Goal: Information Seeking & Learning: Find specific fact

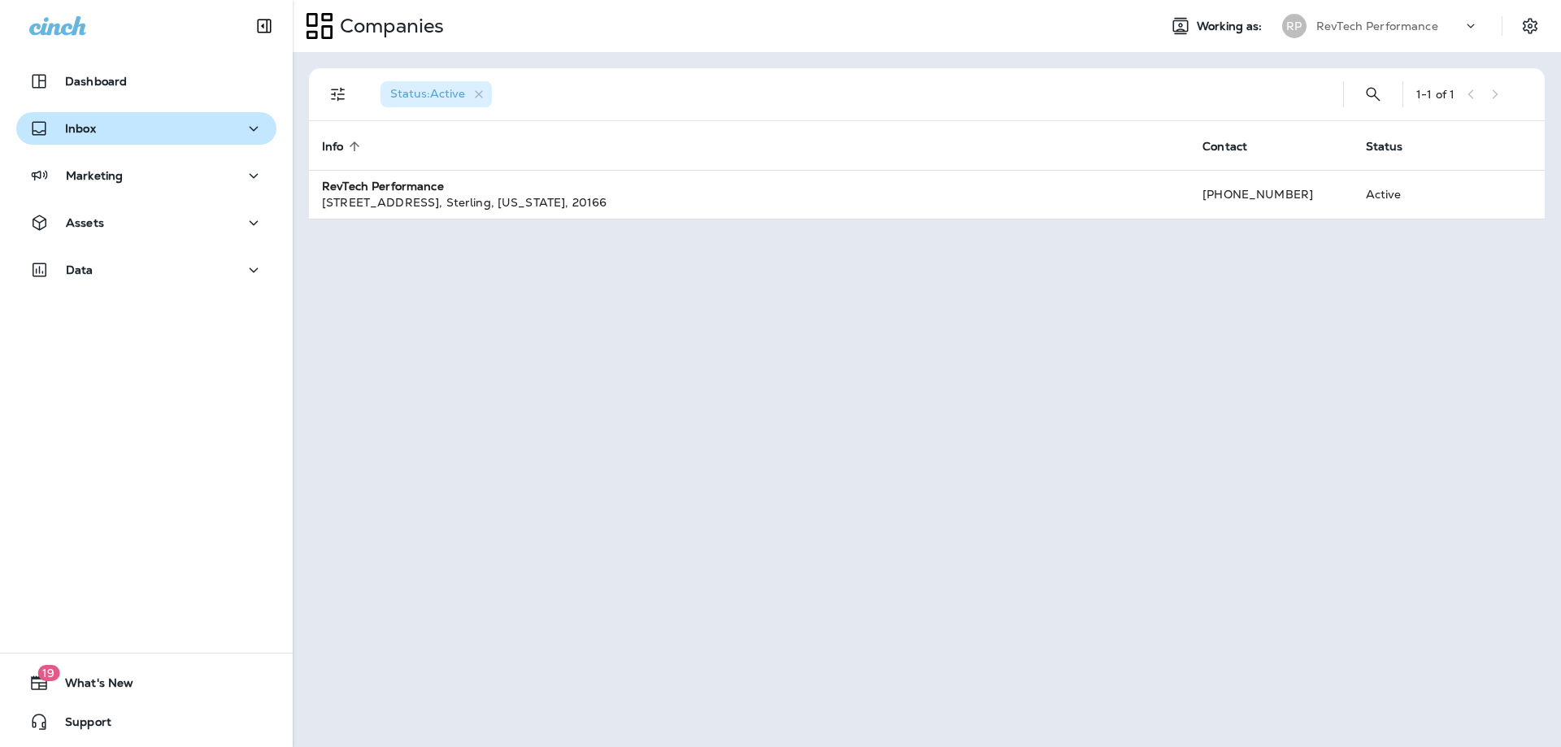
click at [157, 134] on div "Inbox" at bounding box center [146, 129] width 234 height 20
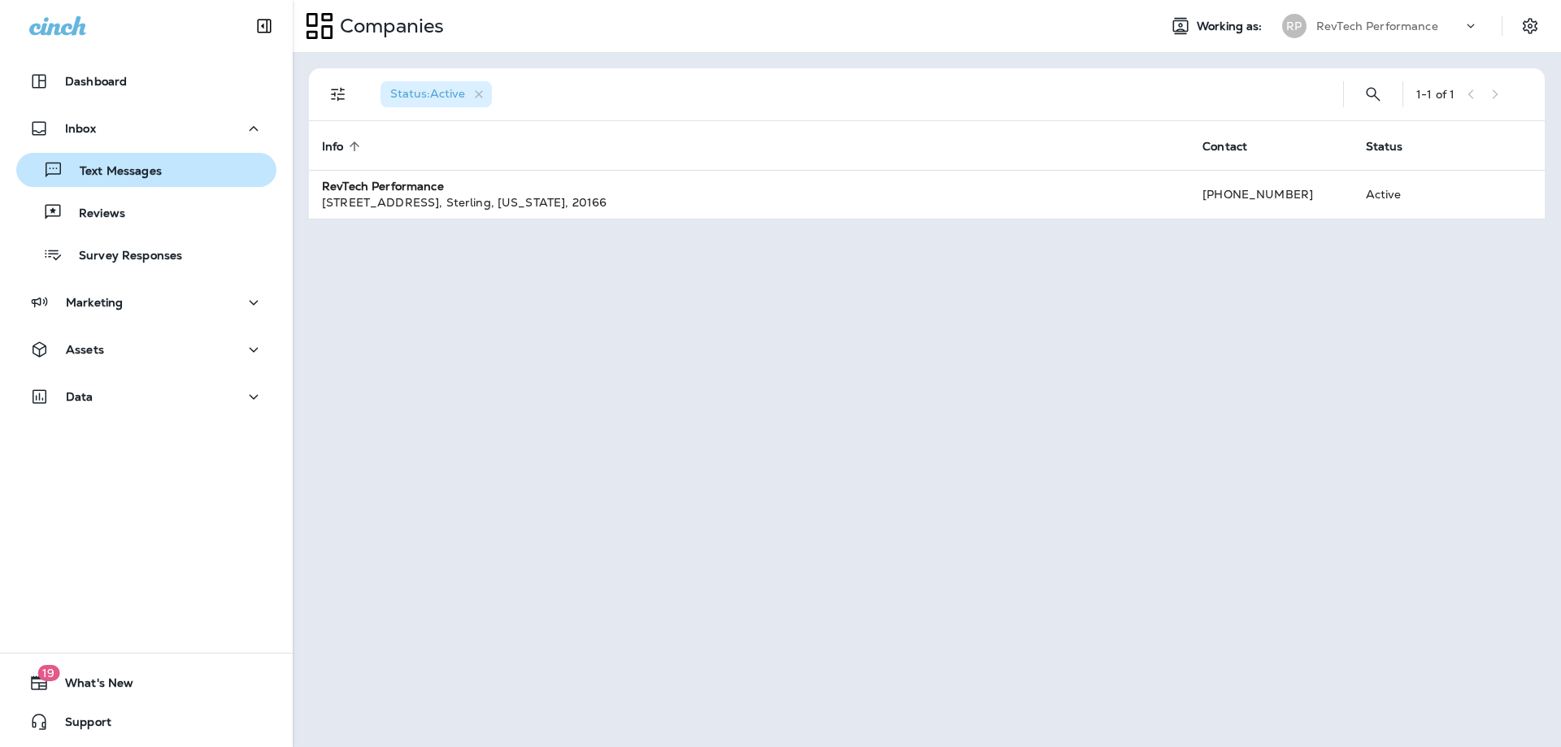
click at [139, 176] on p "Text Messages" at bounding box center [112, 171] width 98 height 15
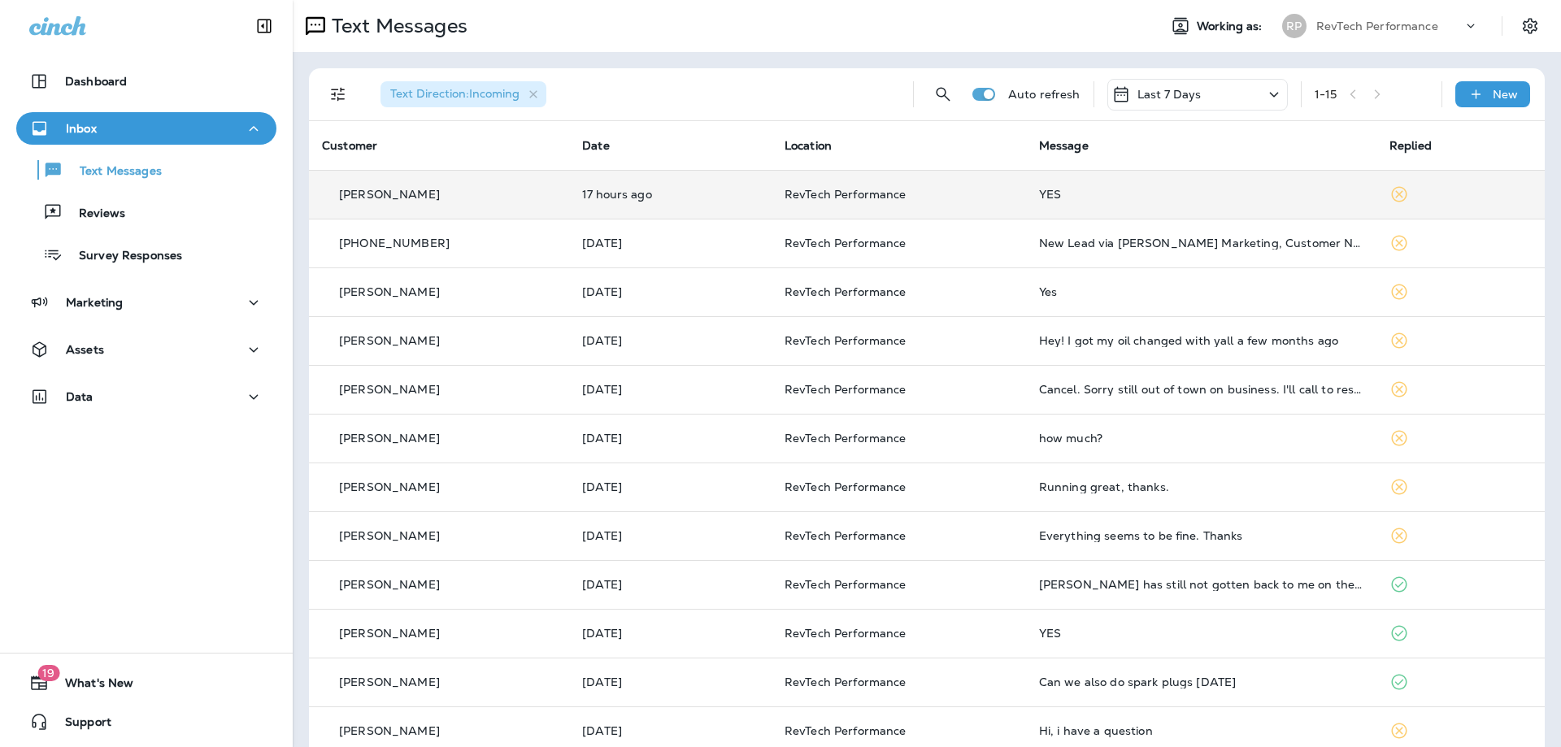
click at [903, 189] on p "RevTech Performance" at bounding box center [899, 194] width 228 height 13
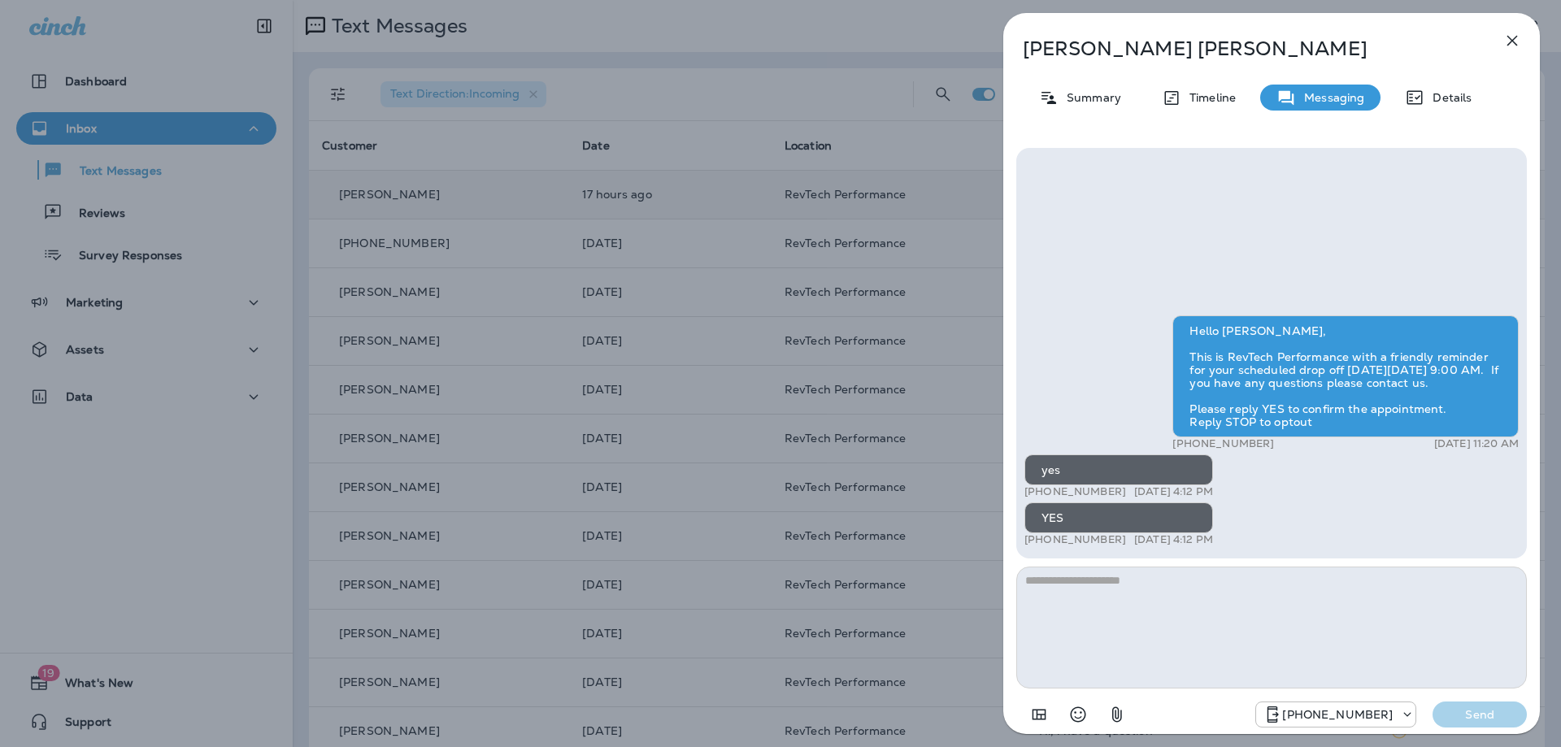
drag, startPoint x: 1193, startPoint y: 335, endPoint x: 1390, endPoint y: 431, distance: 219.6
click at [1390, 431] on div "Hello [PERSON_NAME], This is RevTech Performance with a friendly reminder for y…" at bounding box center [1345, 376] width 346 height 122
click at [1320, 337] on div "Hello [PERSON_NAME], This is RevTech Performance with a friendly reminder for y…" at bounding box center [1345, 376] width 346 height 122
drag, startPoint x: 1050, startPoint y: 94, endPoint x: 1069, endPoint y: 96, distance: 18.8
click at [1053, 95] on icon at bounding box center [1049, 98] width 20 height 20
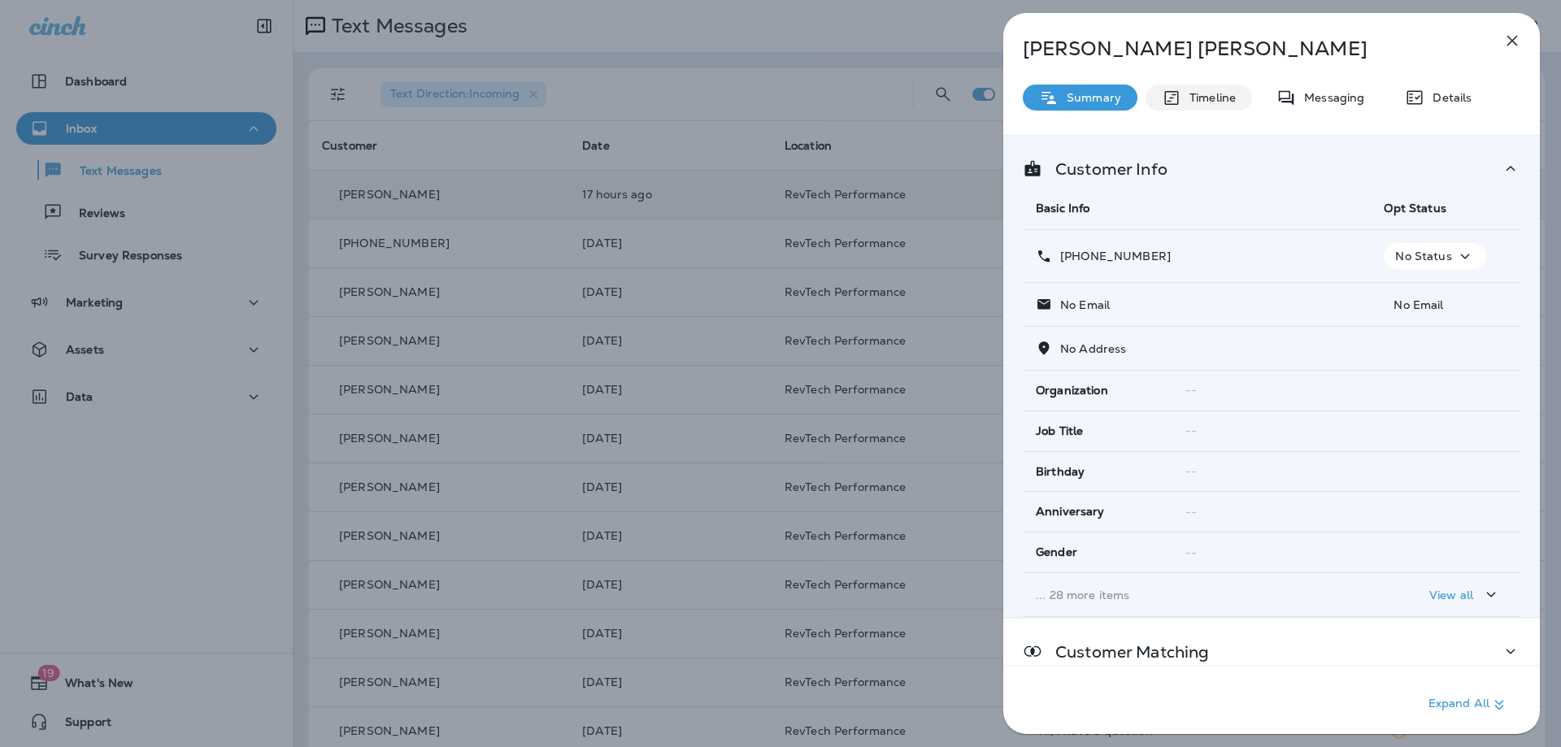
click at [1207, 105] on div "Timeline" at bounding box center [1199, 98] width 107 height 26
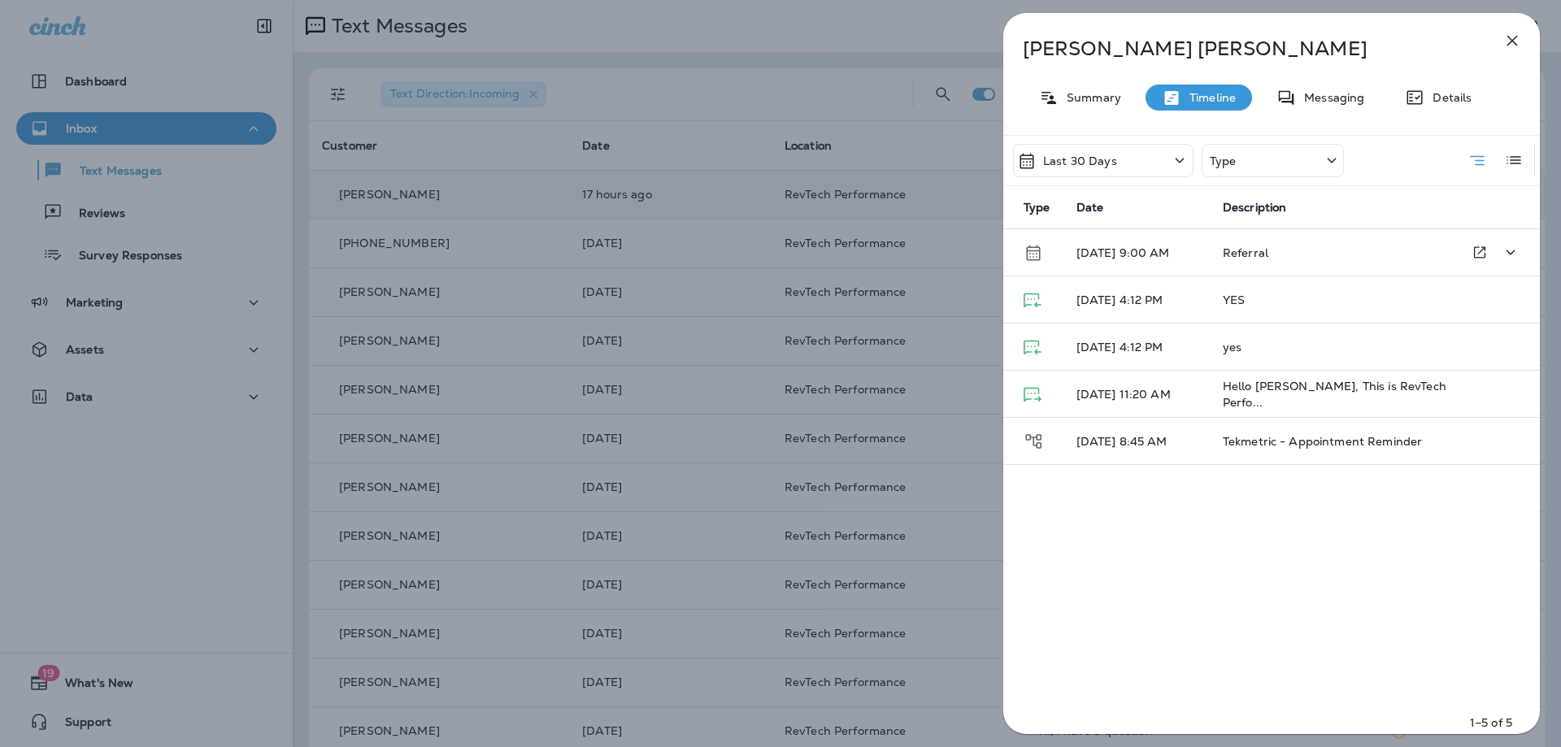
click at [1176, 258] on p "[DATE] 9:00 AM" at bounding box center [1136, 252] width 120 height 13
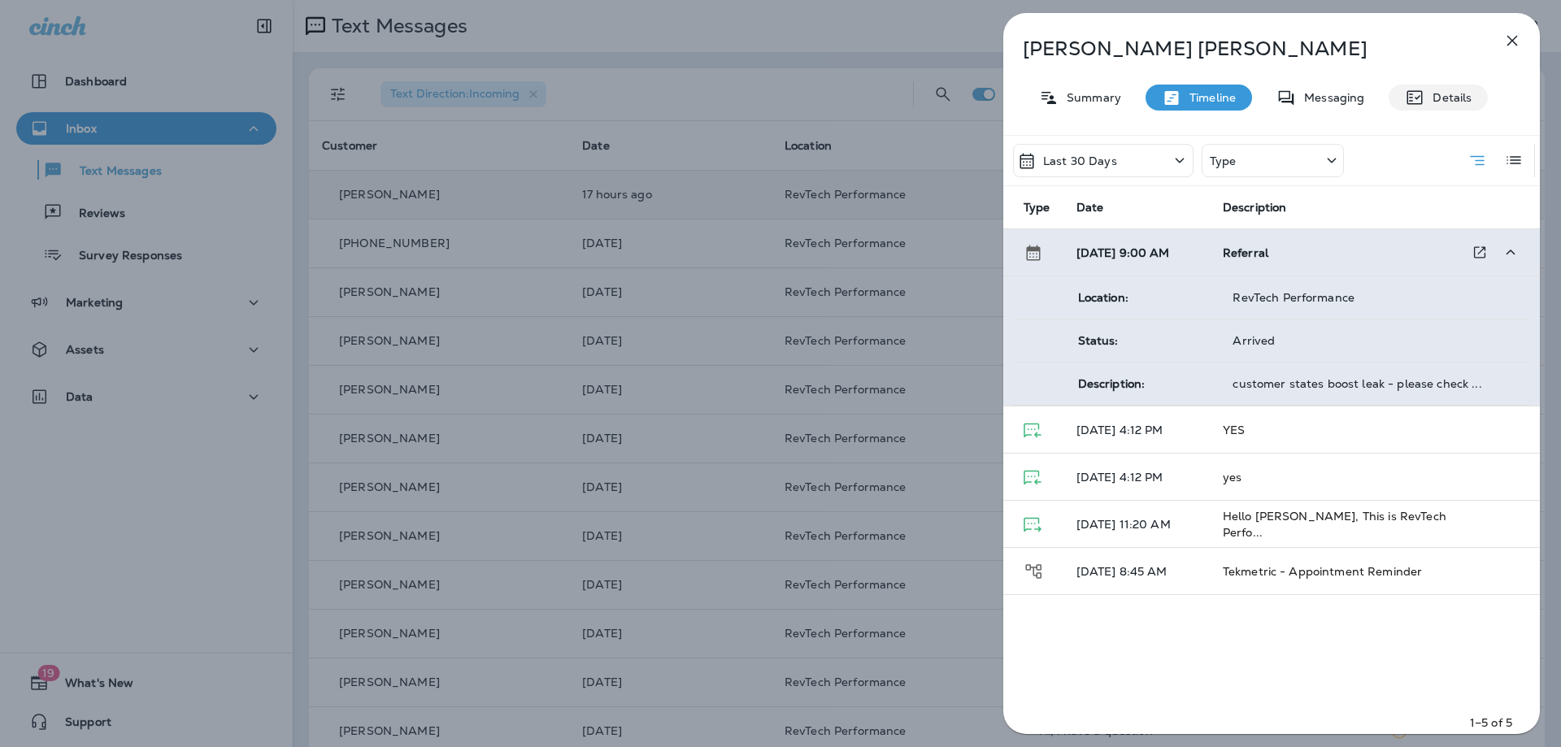
click at [1464, 99] on p "Details" at bounding box center [1447, 97] width 47 height 13
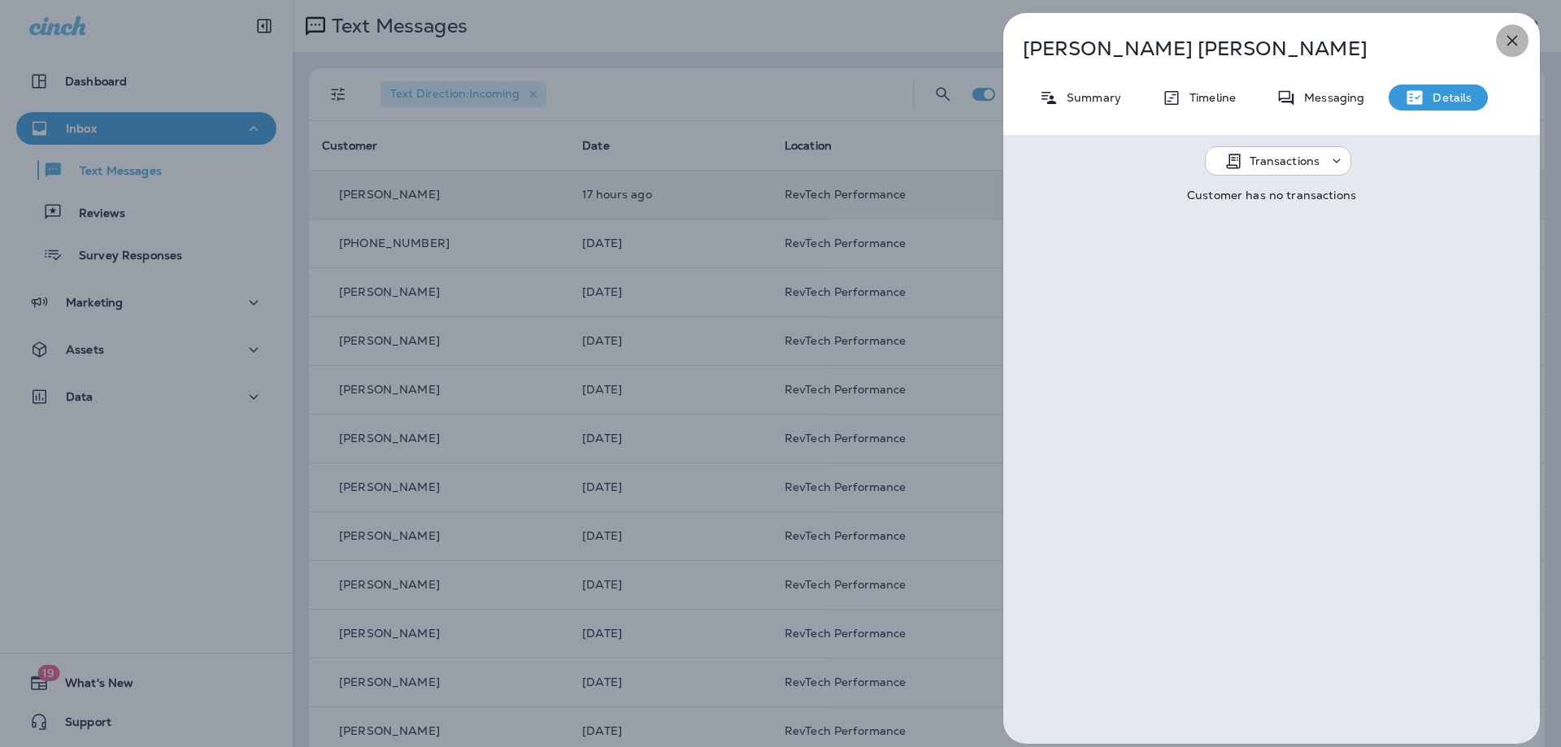
click at [1520, 35] on icon "button" at bounding box center [1512, 41] width 20 height 20
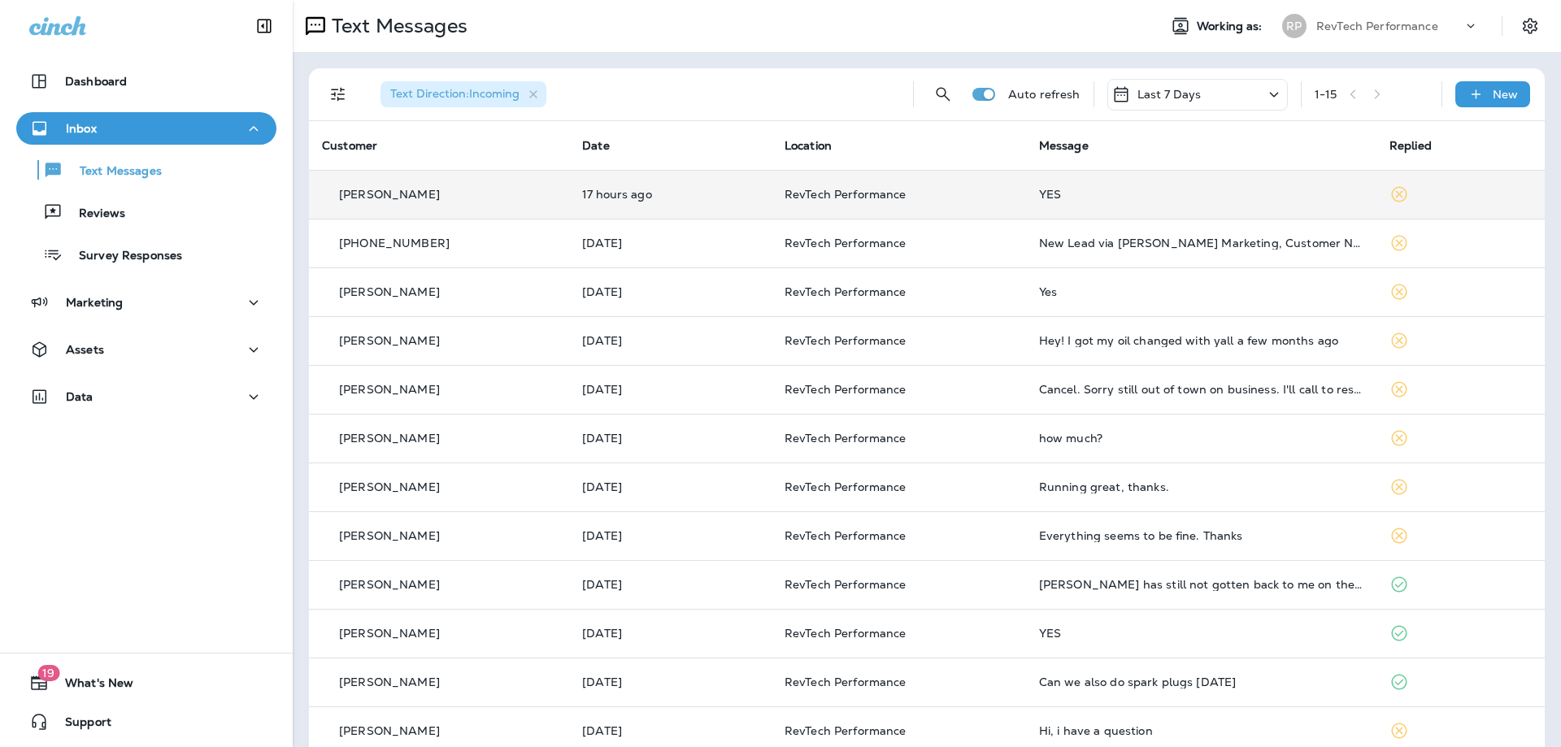
drag, startPoint x: 1519, startPoint y: 37, endPoint x: 800, endPoint y: 222, distance: 742.2
click at [800, 222] on div at bounding box center [780, 373] width 1561 height 747
click at [828, 180] on td "RevTech Performance" at bounding box center [899, 194] width 254 height 49
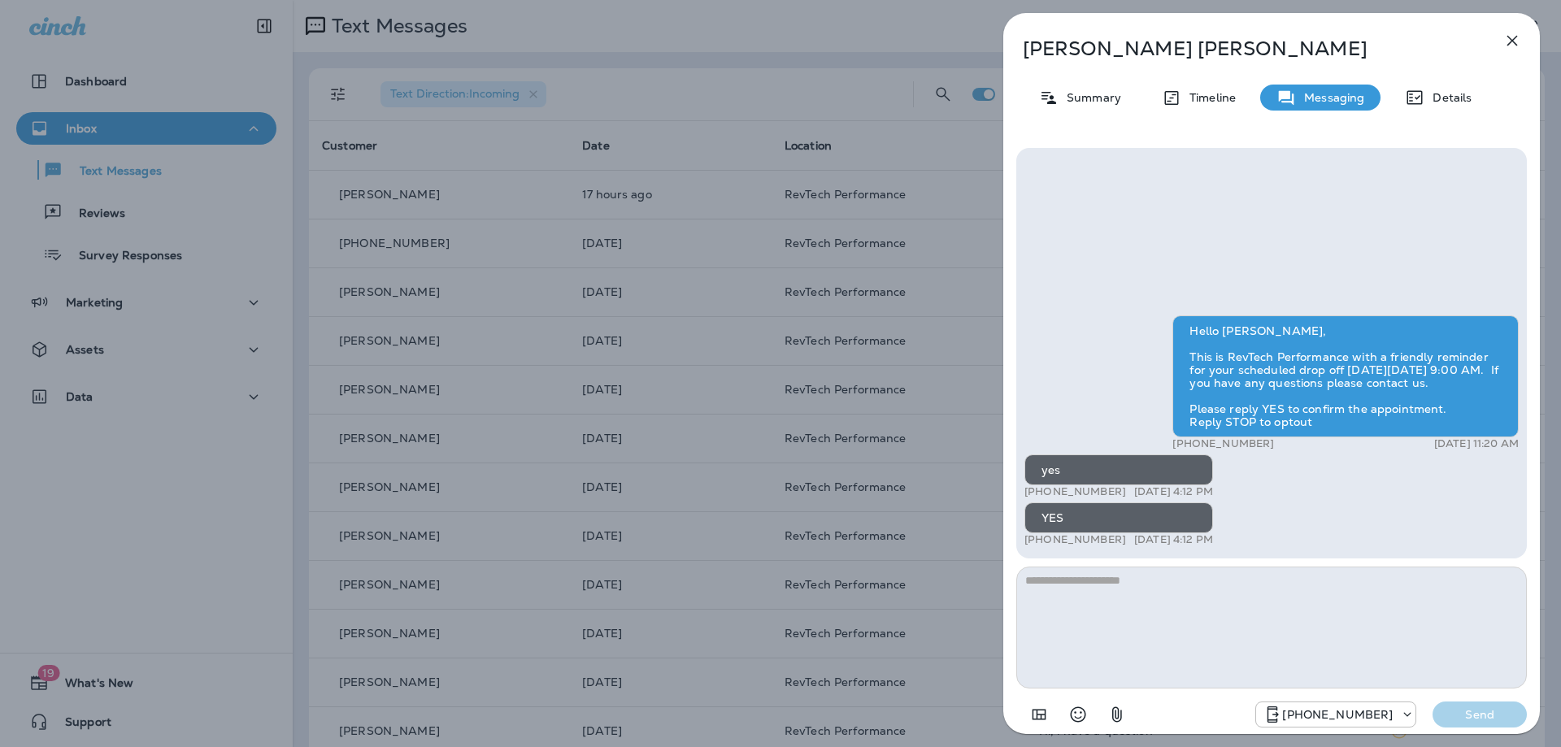
click at [1119, 495] on div "+1 (703) 731-4979 [DATE] 4:12 PM" at bounding box center [1118, 491] width 189 height 13
drag, startPoint x: 1508, startPoint y: 41, endPoint x: 1499, endPoint y: 47, distance: 10.6
click at [1508, 42] on icon "button" at bounding box center [1512, 41] width 20 height 20
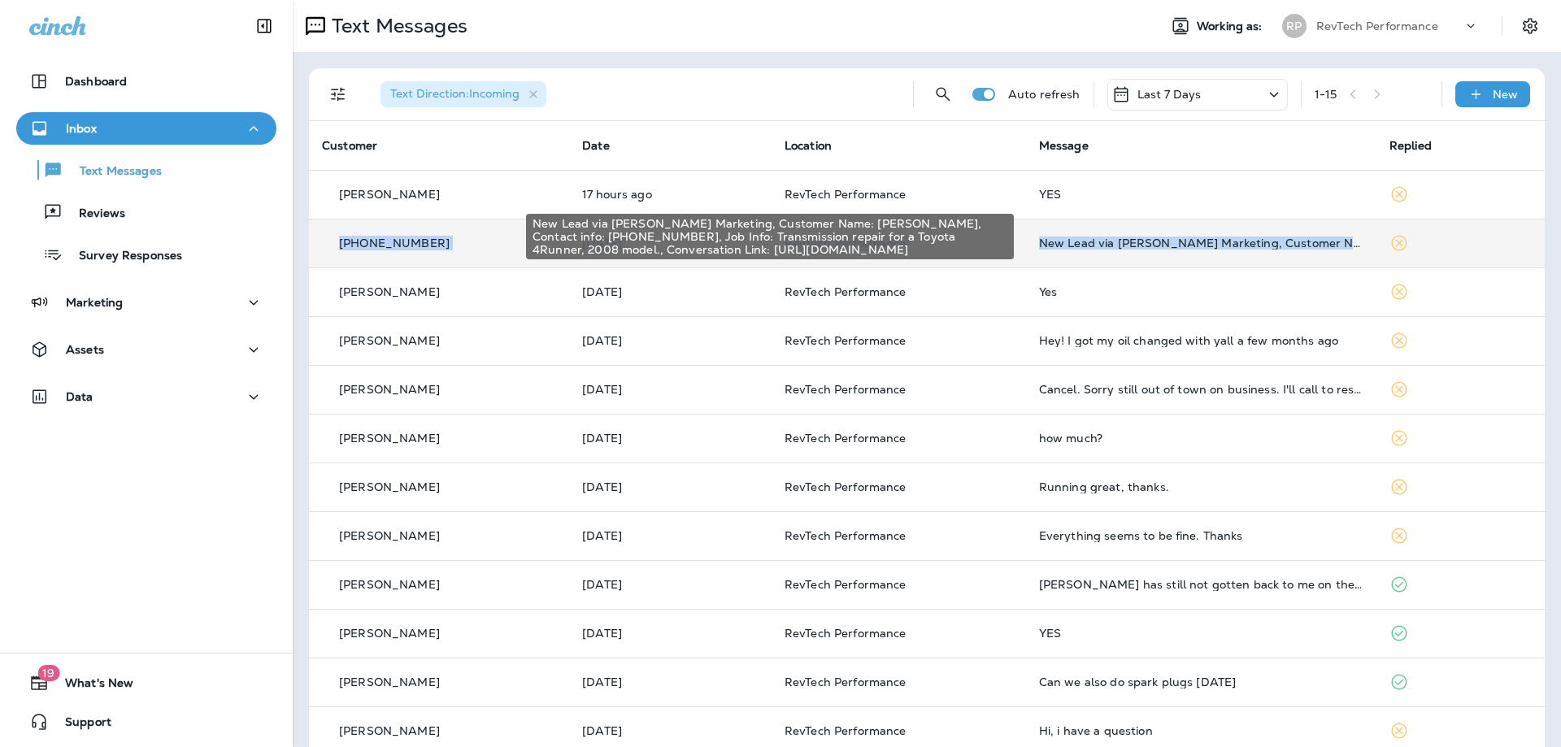
drag, startPoint x: 330, startPoint y: 243, endPoint x: 1315, endPoint y: 246, distance: 984.6
click at [1315, 246] on tr "[PHONE_NUMBER] [DATE] RevTech Performance New Lead via [PERSON_NAME] Marketing,…" at bounding box center [927, 243] width 1236 height 49
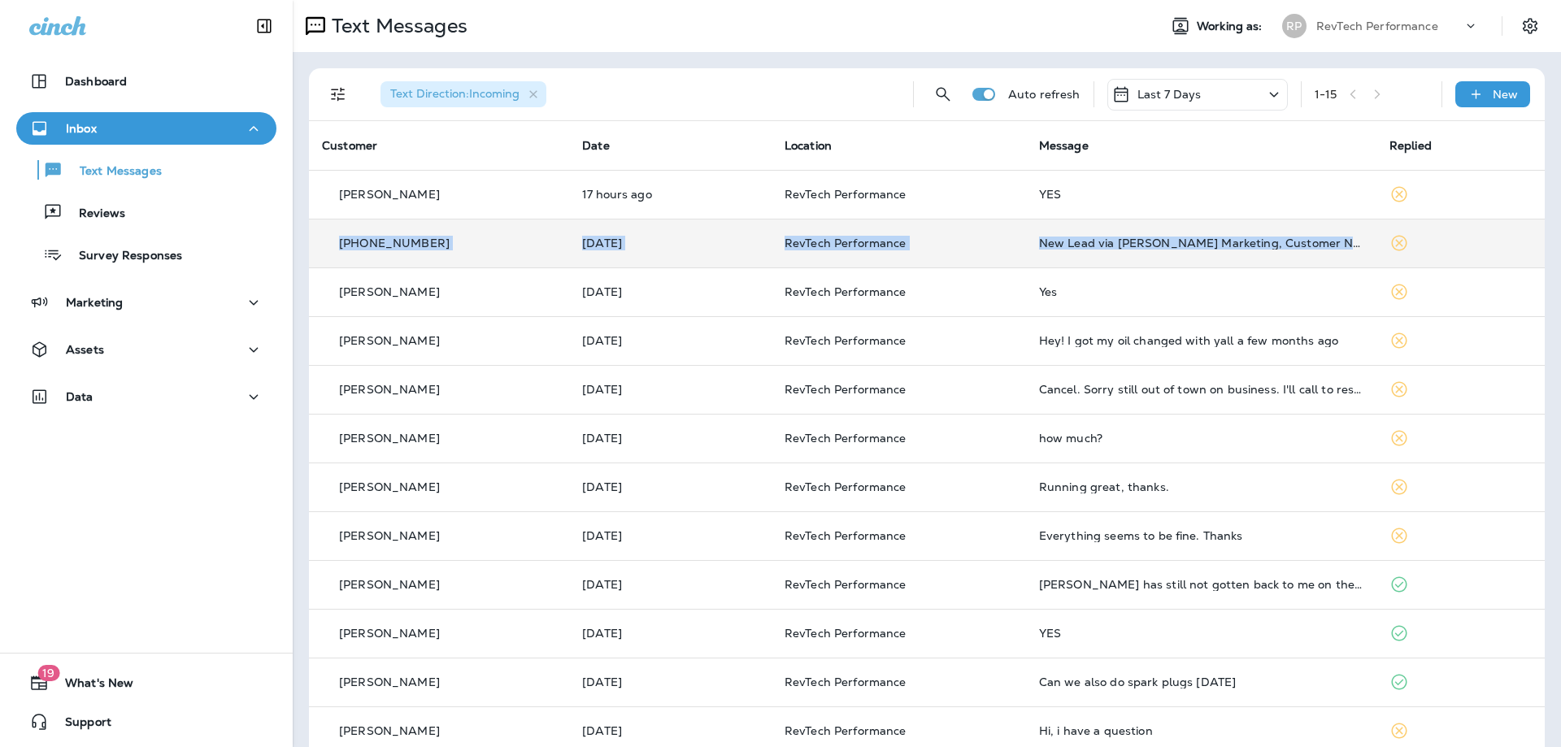
click at [1111, 238] on div "New Lead via [PERSON_NAME] Marketing, Customer Name: [PERSON_NAME], Contact inf…" at bounding box center [1201, 243] width 324 height 13
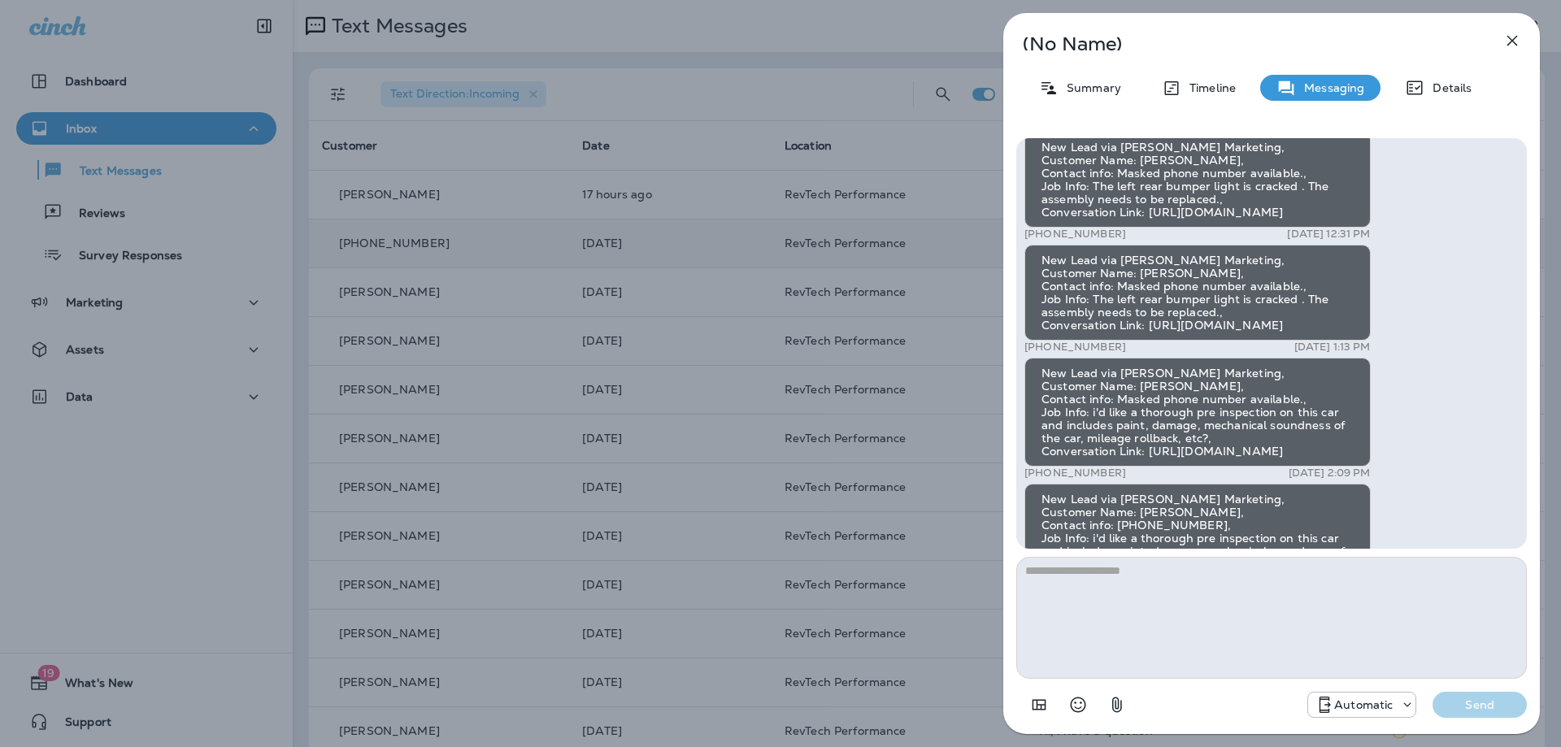
scroll to position [-813, 0]
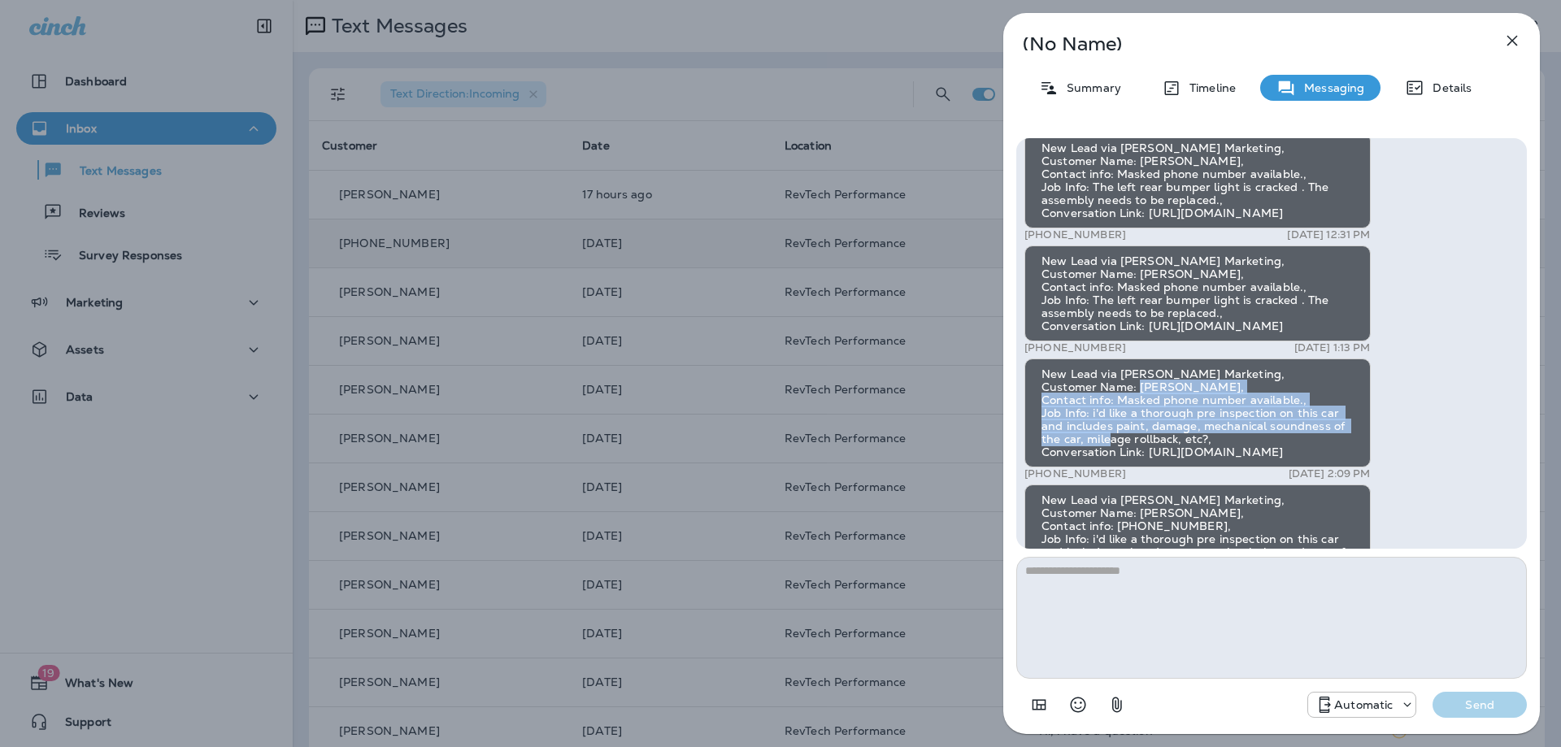
drag, startPoint x: 1041, startPoint y: 288, endPoint x: 1190, endPoint y: 321, distance: 152.5
click at [1191, 359] on div "New Lead via [PERSON_NAME] Marketing, Customer Name: [PERSON_NAME], Contact inf…" at bounding box center [1197, 413] width 346 height 109
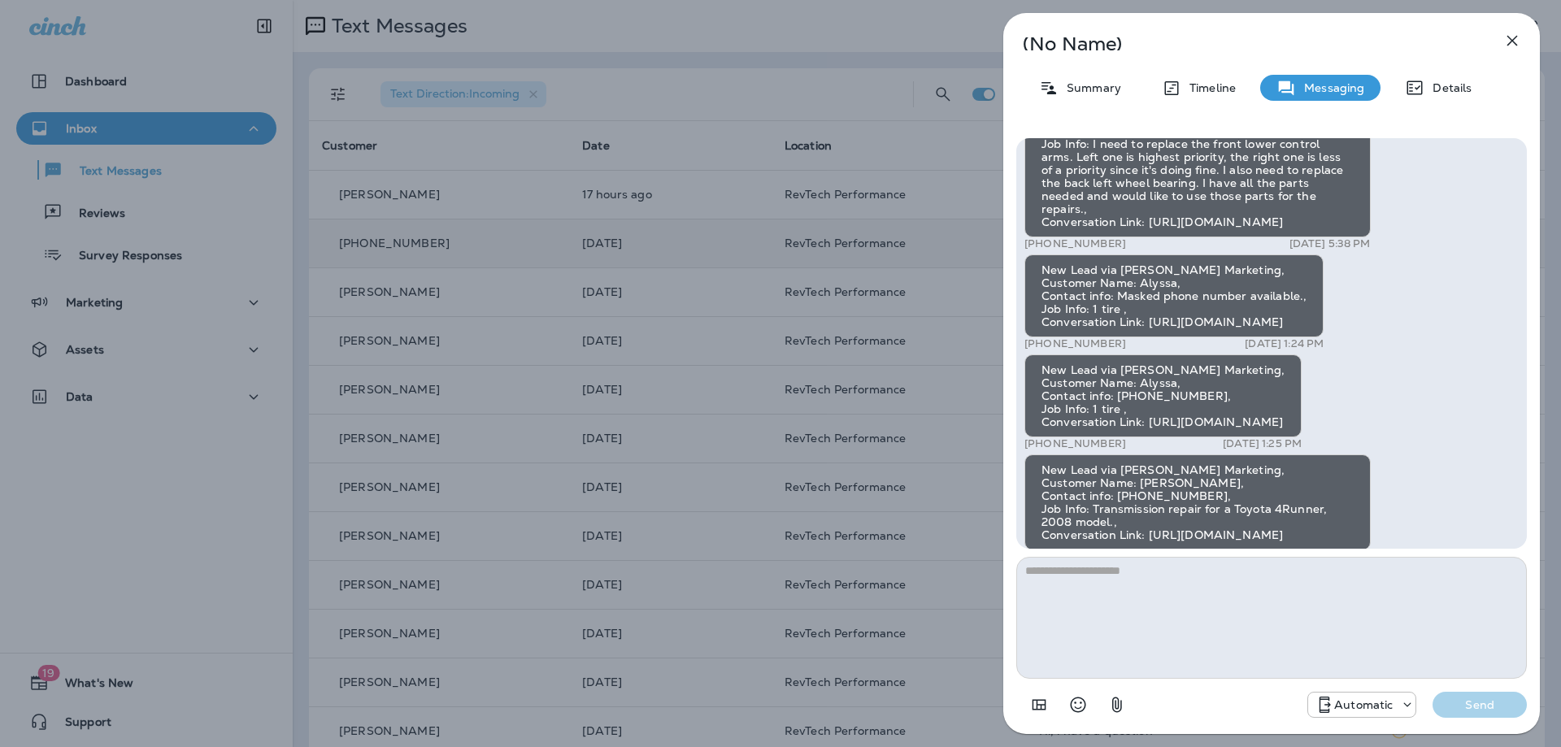
scroll to position [0, 0]
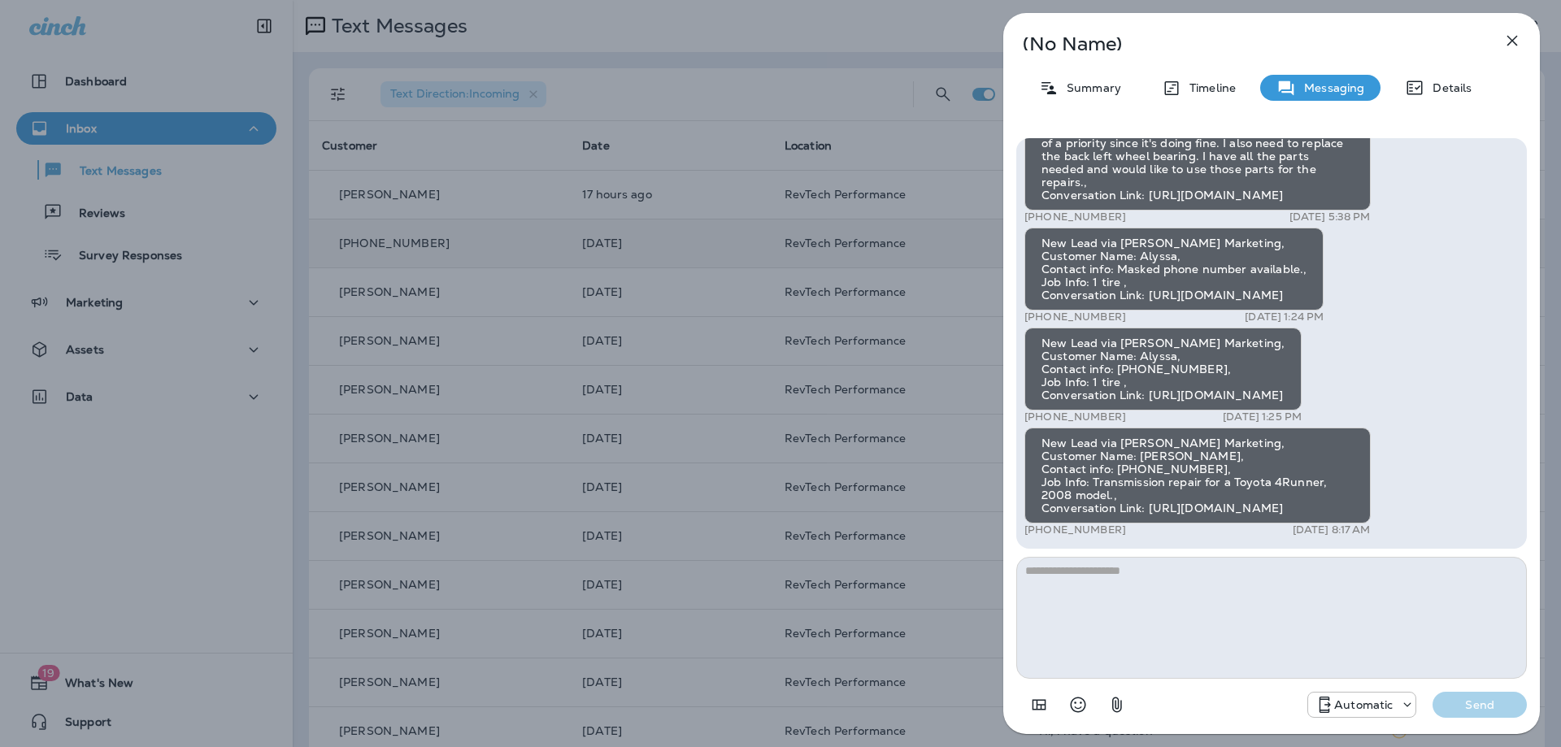
drag, startPoint x: 1041, startPoint y: 508, endPoint x: 1476, endPoint y: 505, distance: 435.0
copy div "[URL][DOMAIN_NAME]"
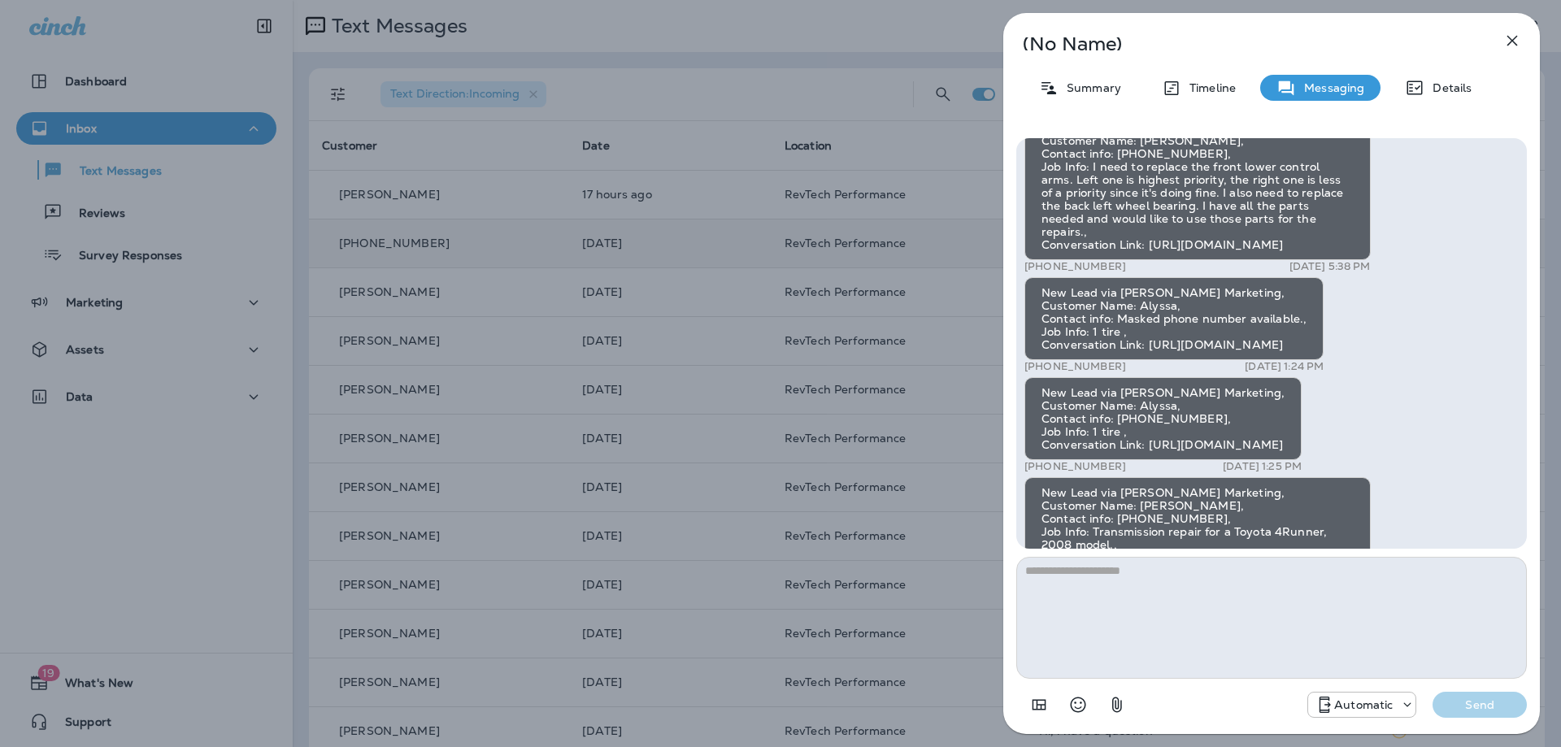
scroll to position [-163, 0]
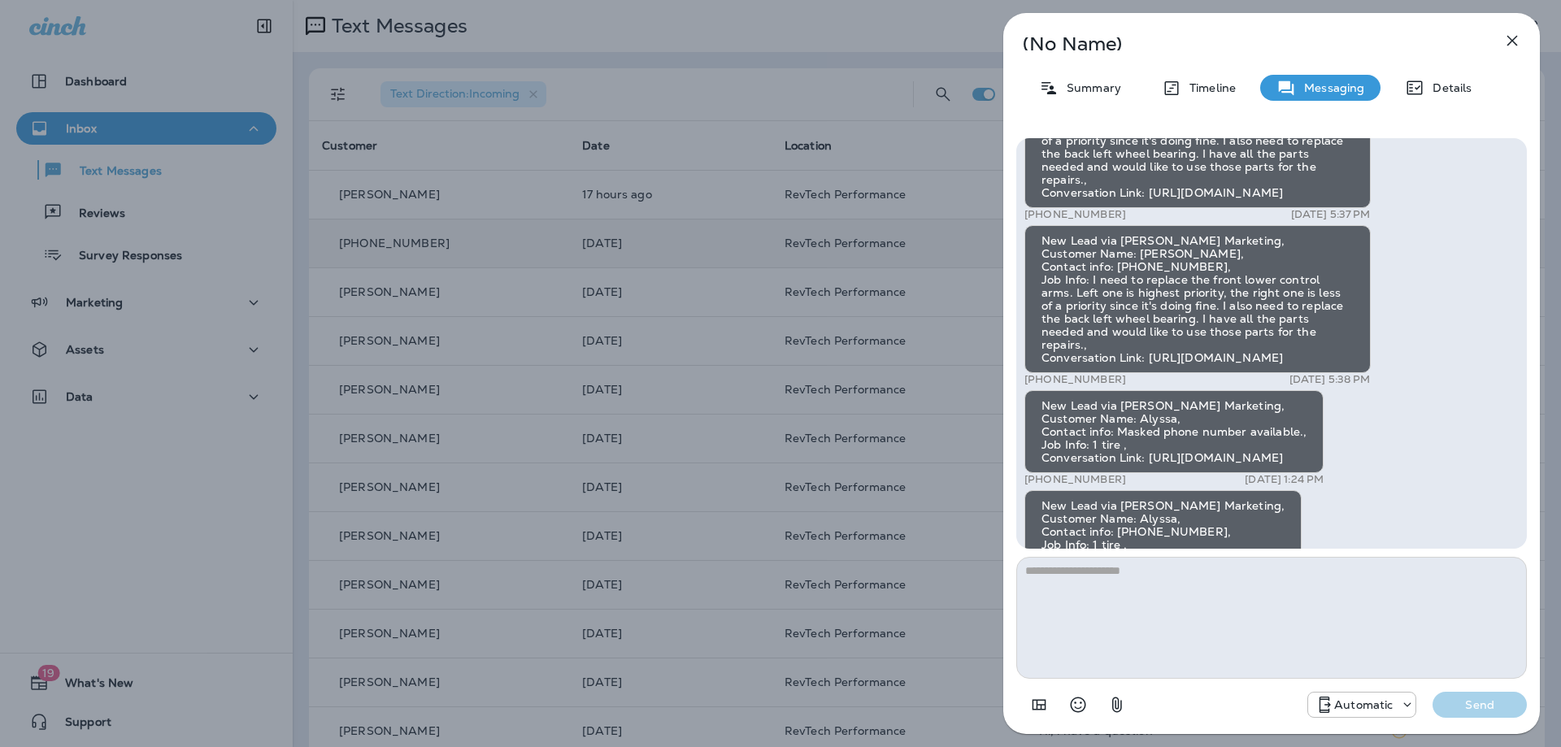
click at [1130, 226] on div "New Lead via [PERSON_NAME] Marketing, Customer Name: [PERSON_NAME], Contact inf…" at bounding box center [1197, 299] width 346 height 148
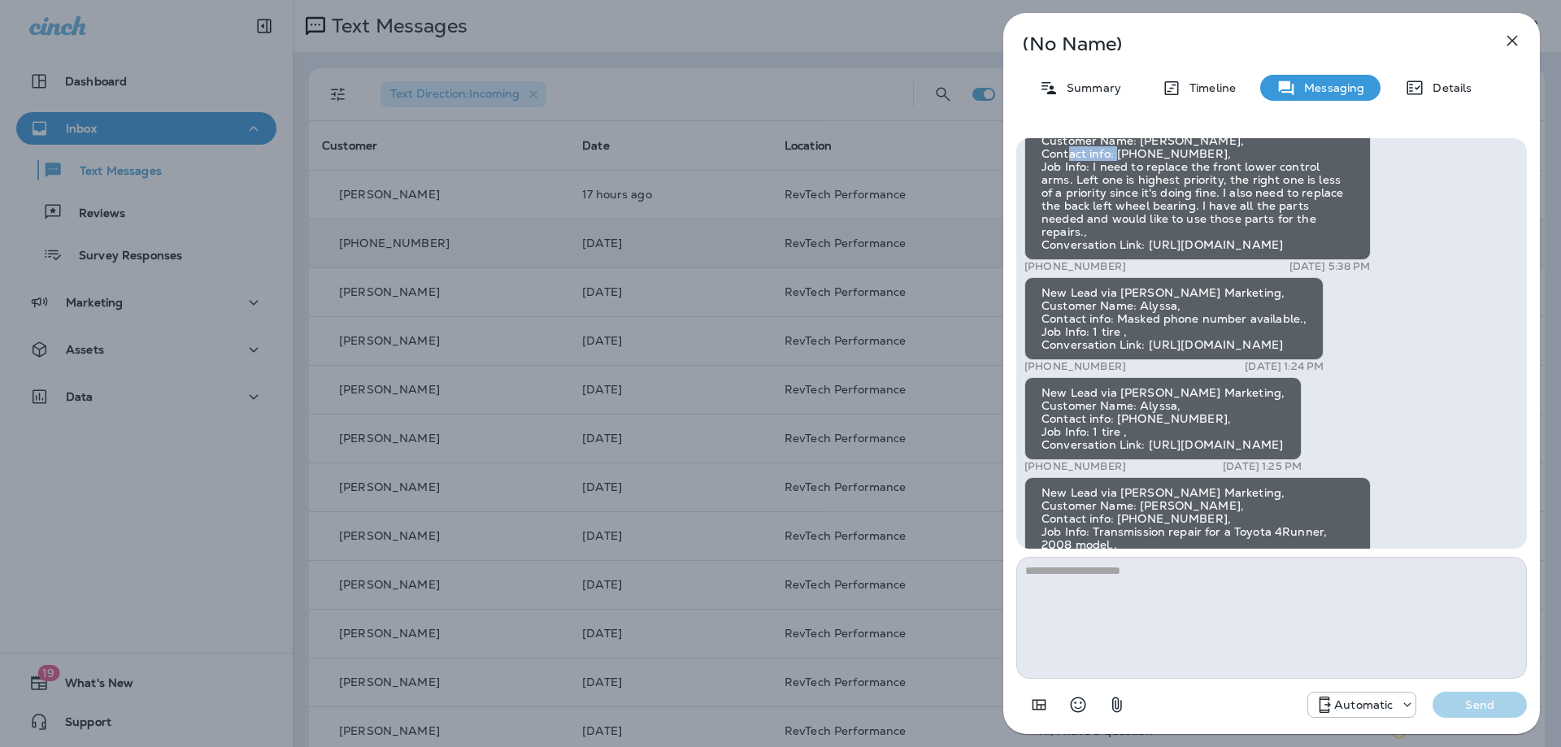
scroll to position [0, 0]
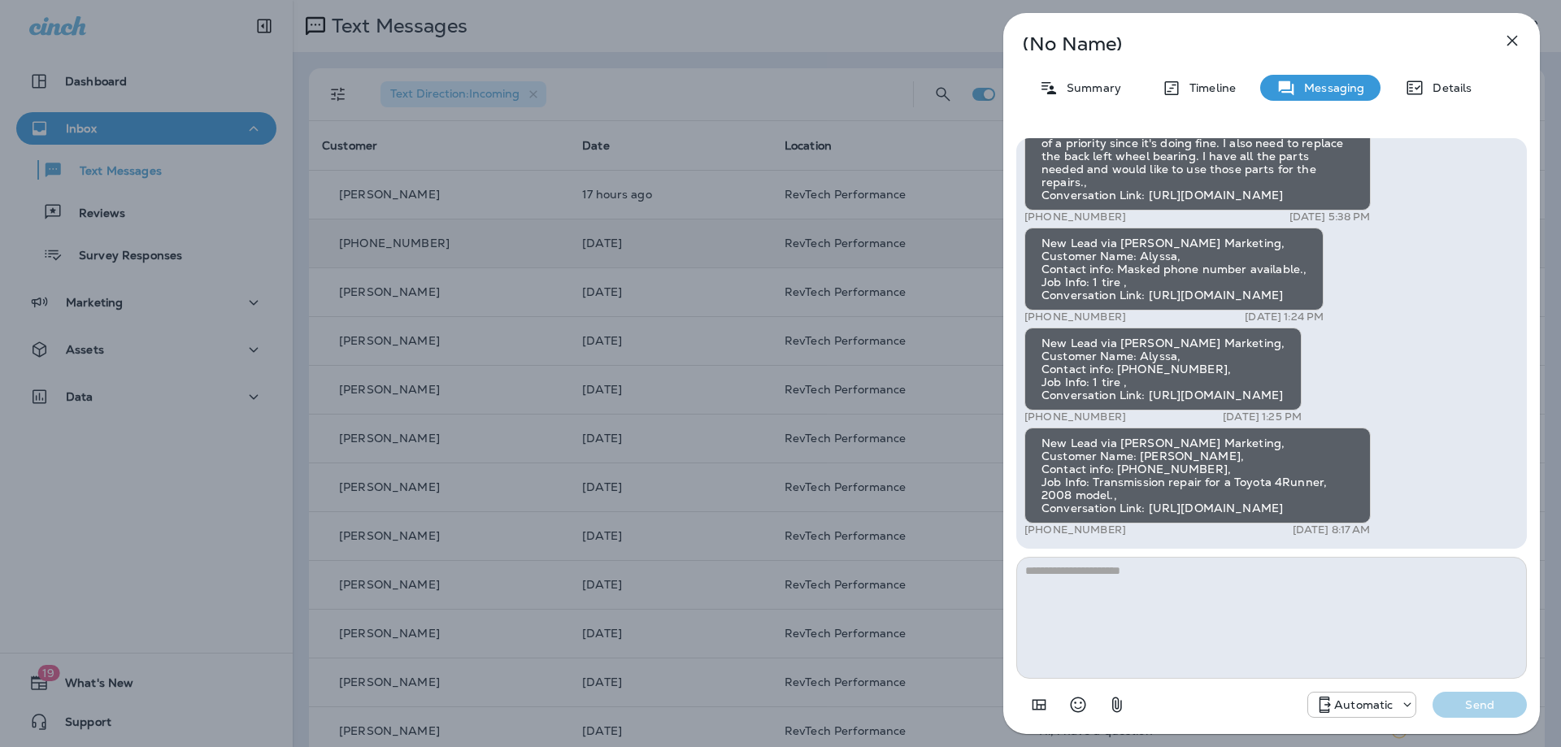
click at [1134, 458] on div "New Lead via [PERSON_NAME] Marketing, Customer Name: [PERSON_NAME], Contact inf…" at bounding box center [1197, 476] width 346 height 96
click at [1163, 441] on div "New Lead via [PERSON_NAME] Marketing, Customer Name: [PERSON_NAME], Contact inf…" at bounding box center [1197, 476] width 346 height 96
click at [1145, 454] on div "New Lead via [PERSON_NAME] Marketing, Customer Name: [PERSON_NAME], Contact inf…" at bounding box center [1197, 476] width 346 height 96
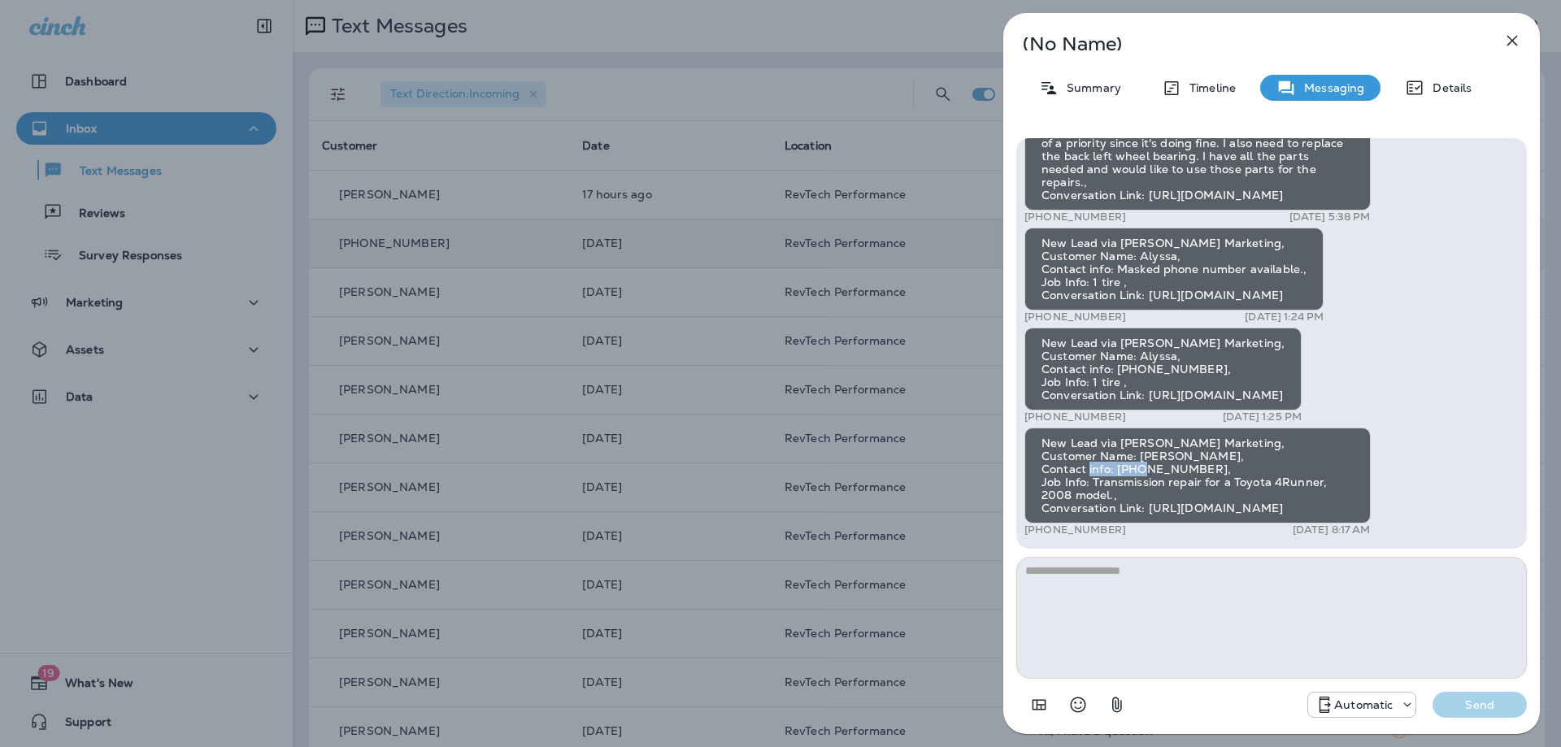
click at [1145, 454] on div "New Lead via [PERSON_NAME] Marketing, Customer Name: [PERSON_NAME], Contact inf…" at bounding box center [1197, 476] width 346 height 96
click at [598, 250] on div "(No Name) Summary Timeline Messaging Details New Lead via [PERSON_NAME] Marketi…" at bounding box center [780, 373] width 1561 height 747
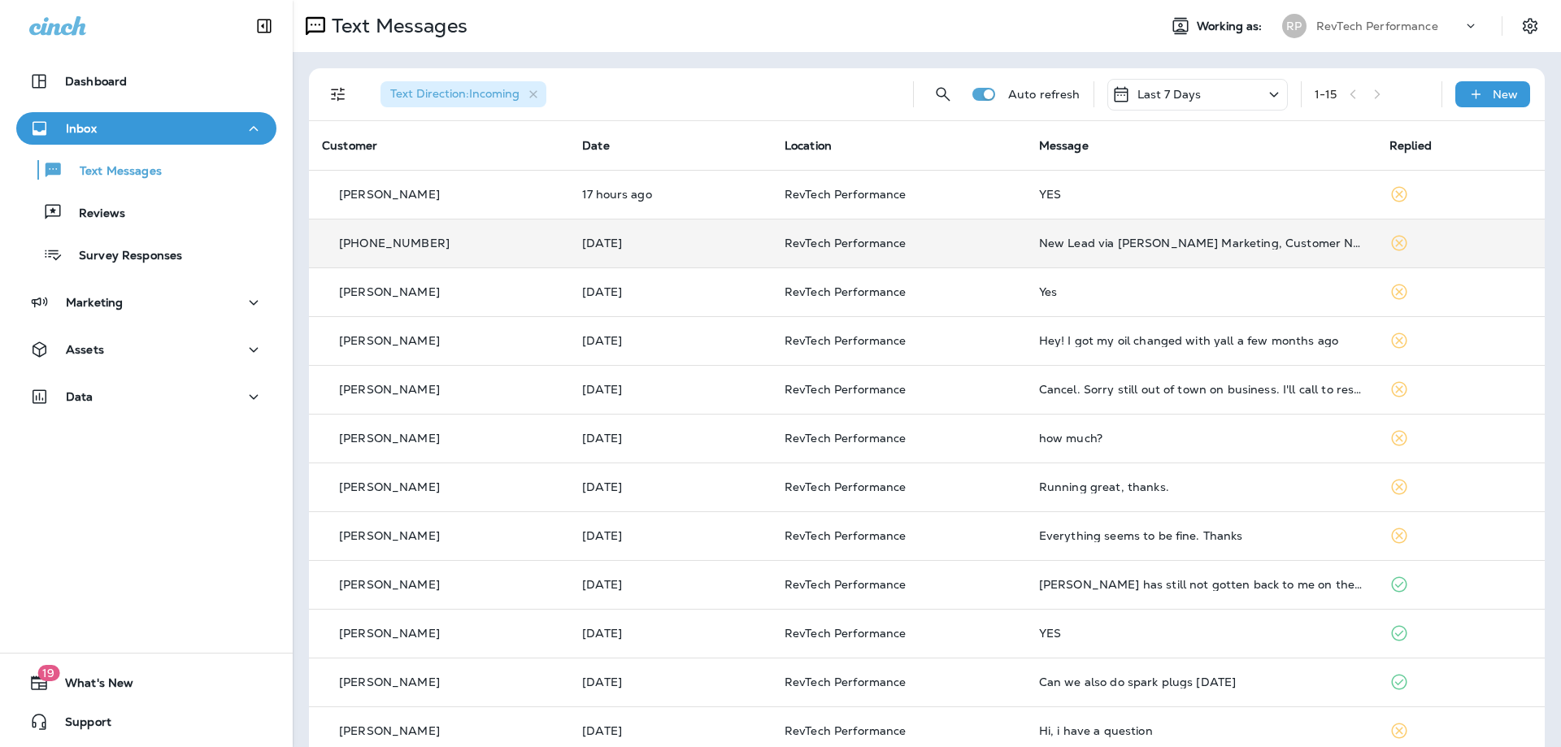
click at [660, 207] on td "17 hours ago" at bounding box center [670, 194] width 202 height 49
